Goal: Communication & Community: Connect with others

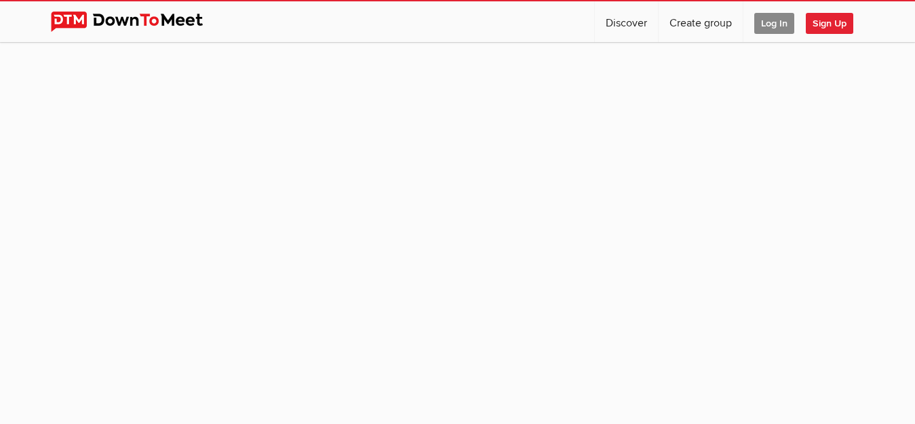
click at [776, 25] on span "Log In" at bounding box center [774, 23] width 40 height 21
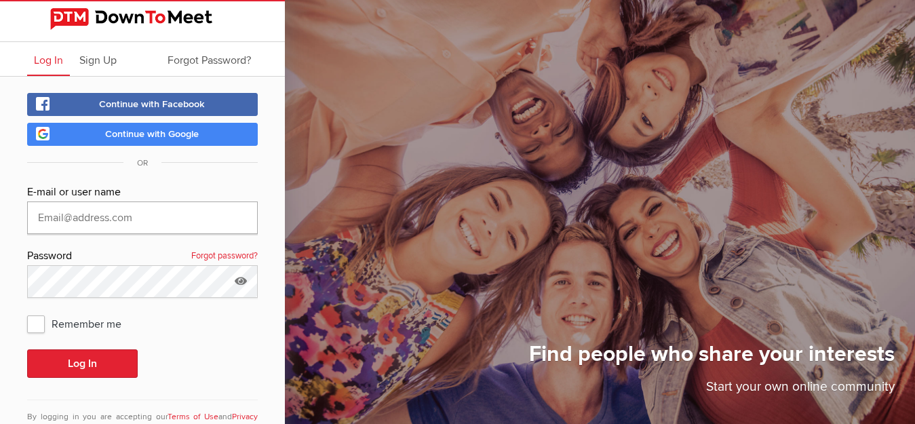
click at [148, 217] on input "text" at bounding box center [142, 217] width 231 height 33
type input "[EMAIL_ADDRESS][DOMAIN_NAME]"
click at [33, 323] on span "Remember me" at bounding box center [81, 323] width 108 height 24
click at [27, 311] on input "Remember me" at bounding box center [26, 311] width 1 height 1
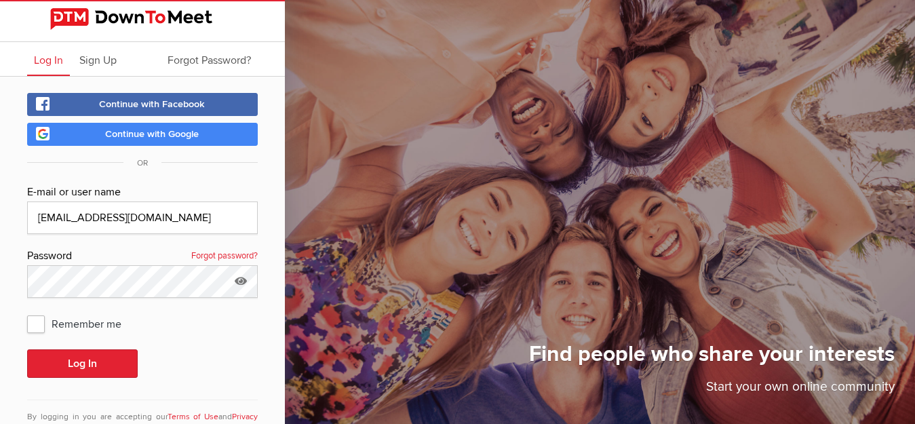
checkbox input "true"
click at [245, 283] on icon at bounding box center [241, 280] width 20 height 31
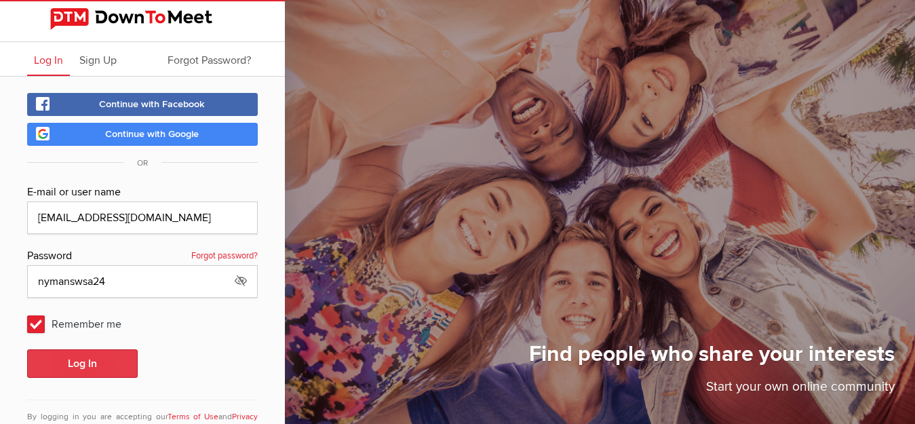
click at [92, 368] on button "Log In" at bounding box center [82, 363] width 111 height 28
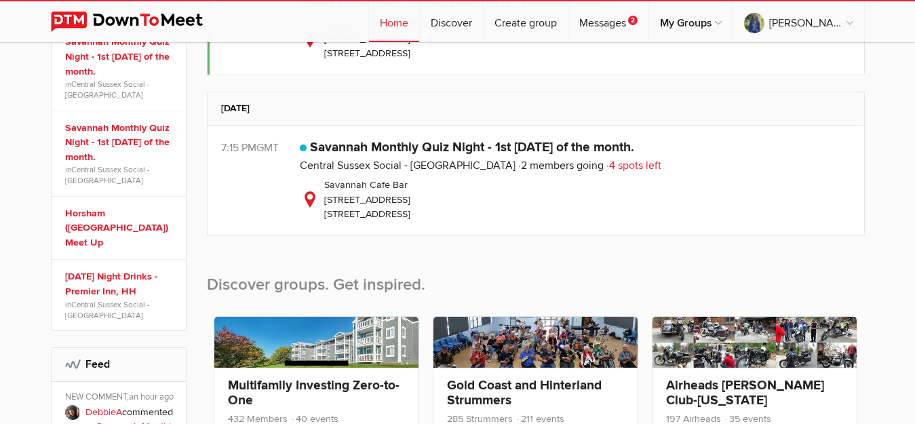
scroll to position [371, 0]
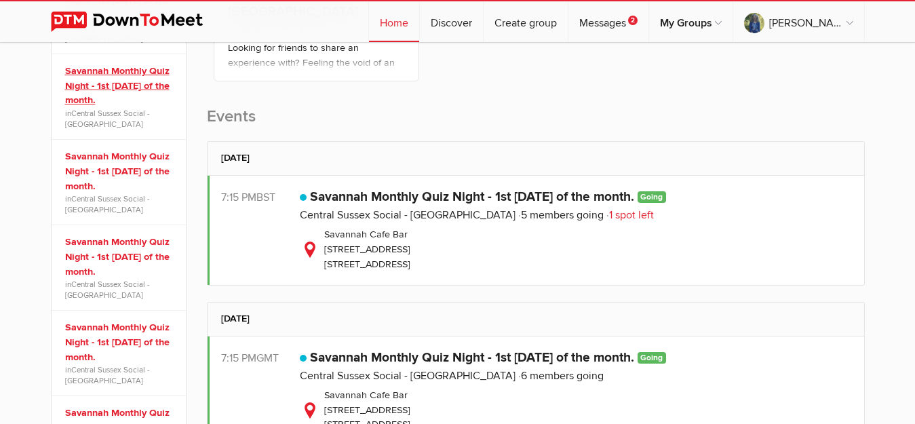
click at [138, 90] on link "Savannah Monthly Quiz Night - 1st [DATE] of the month." at bounding box center [120, 86] width 111 height 44
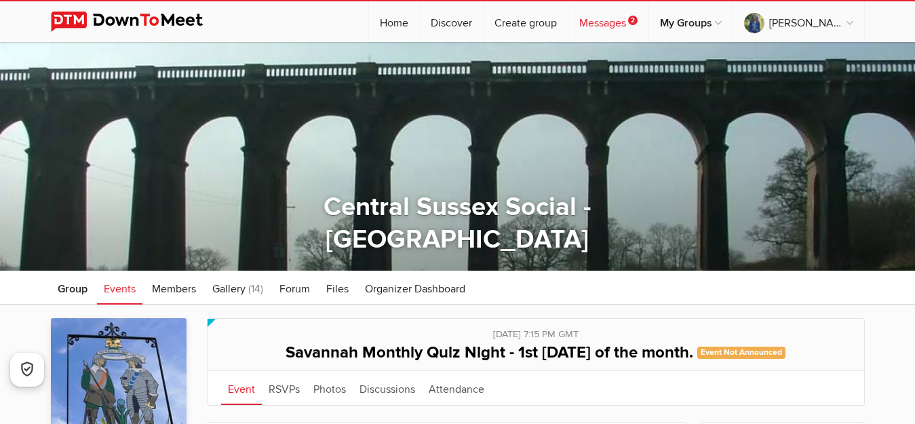
click at [622, 20] on link "Messages 2" at bounding box center [608, 21] width 80 height 41
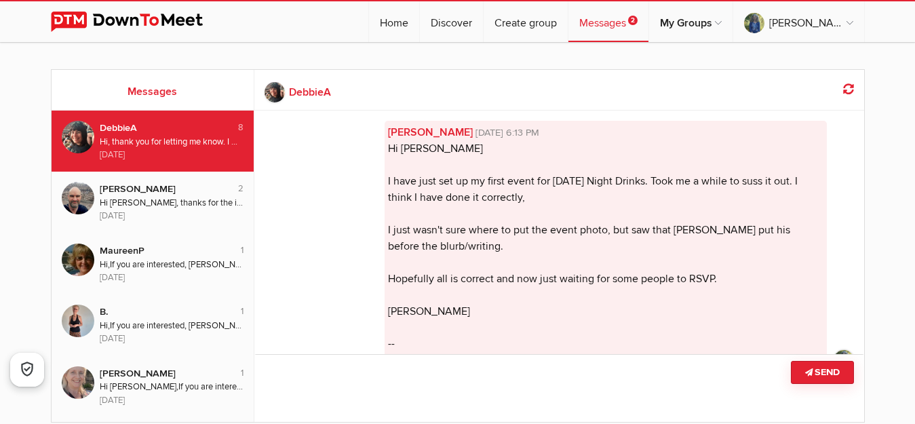
scroll to position [1187, 0]
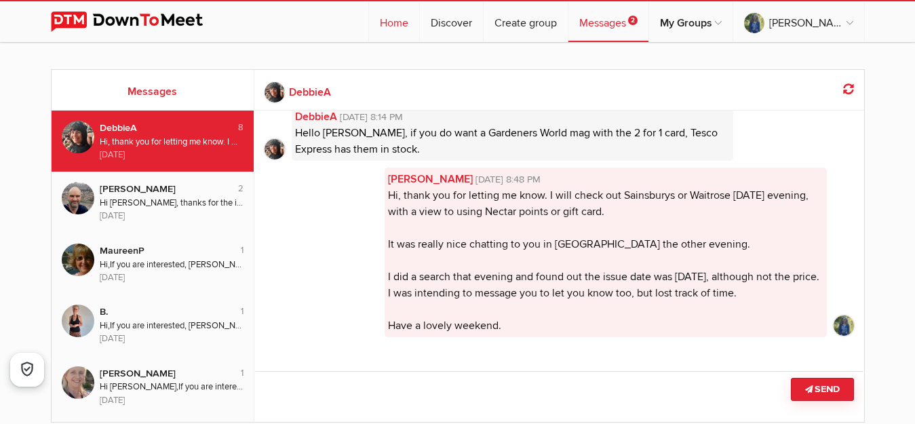
click at [409, 22] on link "Home" at bounding box center [394, 21] width 50 height 41
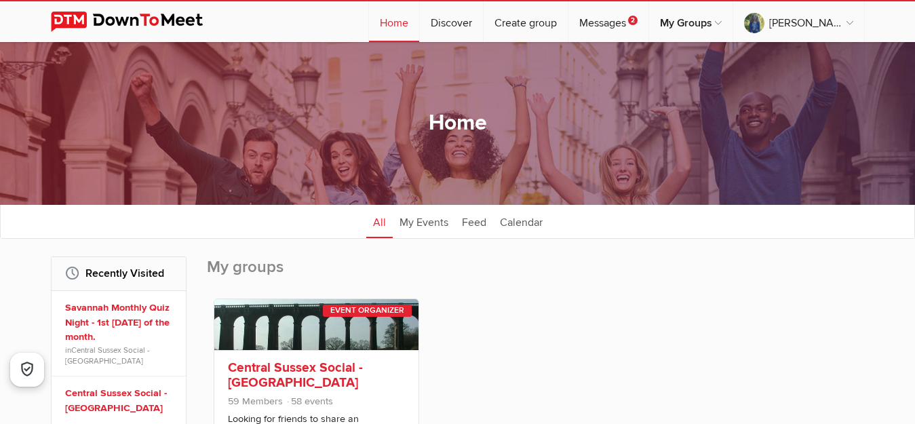
click at [311, 377] on link "Central Sussex Social - [GEOGRAPHIC_DATA]" at bounding box center [295, 374] width 135 height 31
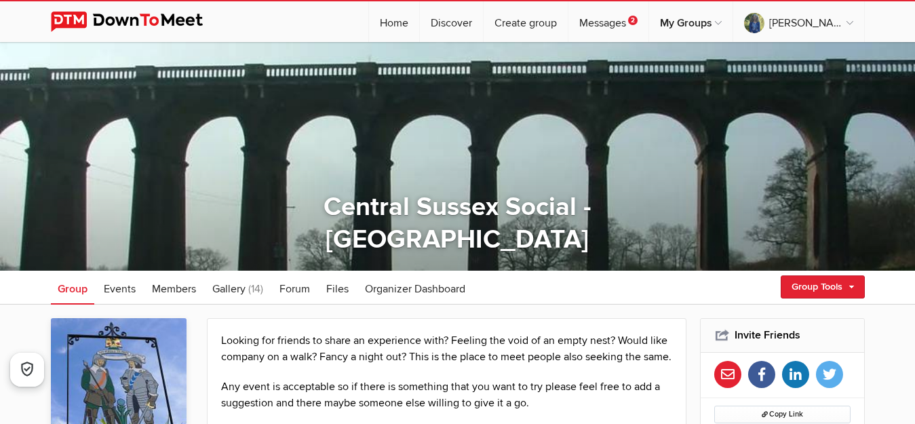
scroll to position [371, 0]
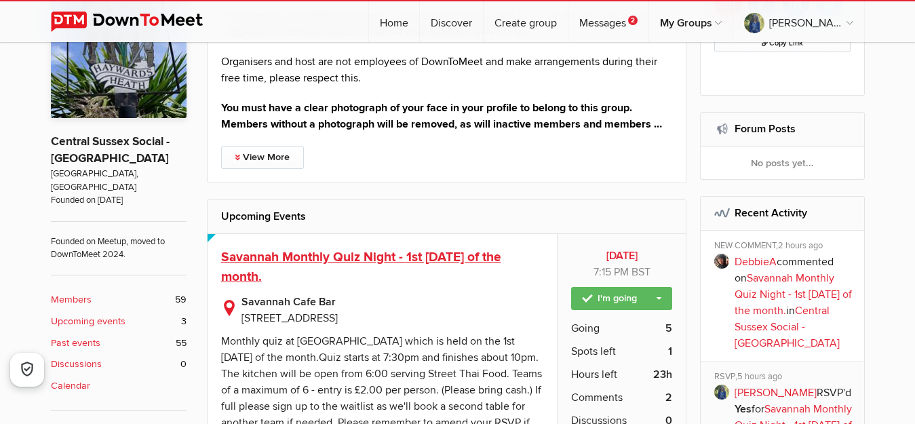
click at [472, 269] on span "Savannah Monthly Quiz Night - 1st [DATE] of the month." at bounding box center [361, 267] width 280 height 36
